Goal: Browse casually

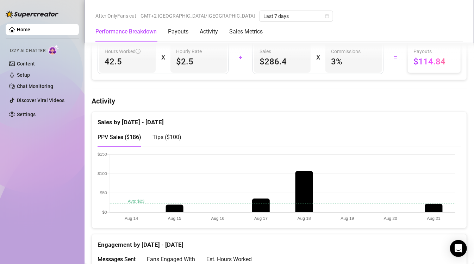
scroll to position [317, 0]
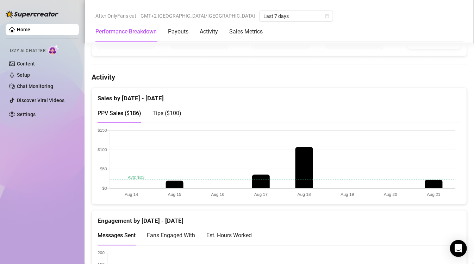
click at [424, 179] on canvas at bounding box center [277, 163] width 358 height 70
click at [425, 180] on canvas at bounding box center [277, 163] width 358 height 70
click at [447, 186] on canvas at bounding box center [277, 163] width 358 height 70
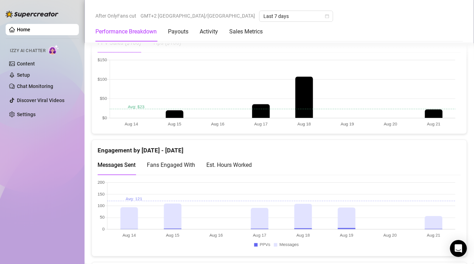
click at [428, 210] on canvas at bounding box center [277, 215] width 358 height 70
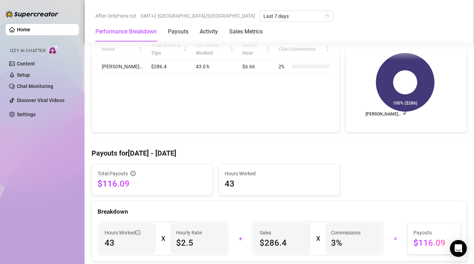
scroll to position [352, 0]
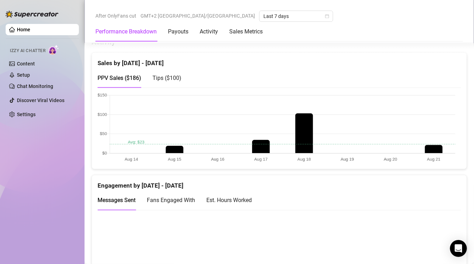
click at [431, 144] on canvas at bounding box center [277, 128] width 358 height 70
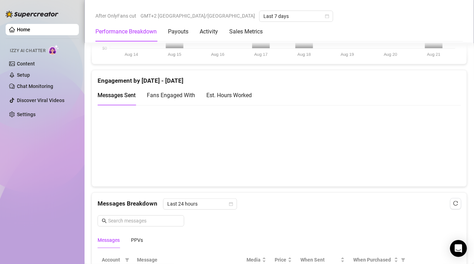
scroll to position [458, 0]
click at [434, 153] on canvas at bounding box center [277, 145] width 358 height 70
